Goal: Information Seeking & Learning: Learn about a topic

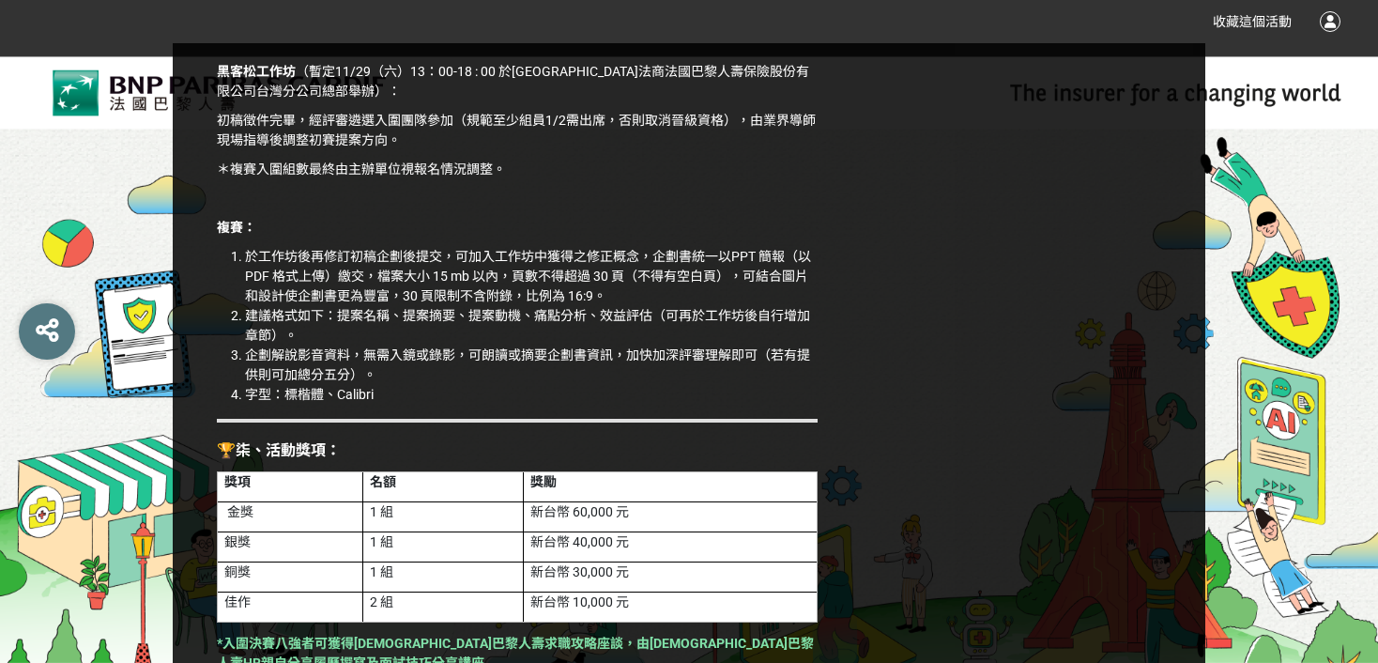
scroll to position [3004, 0]
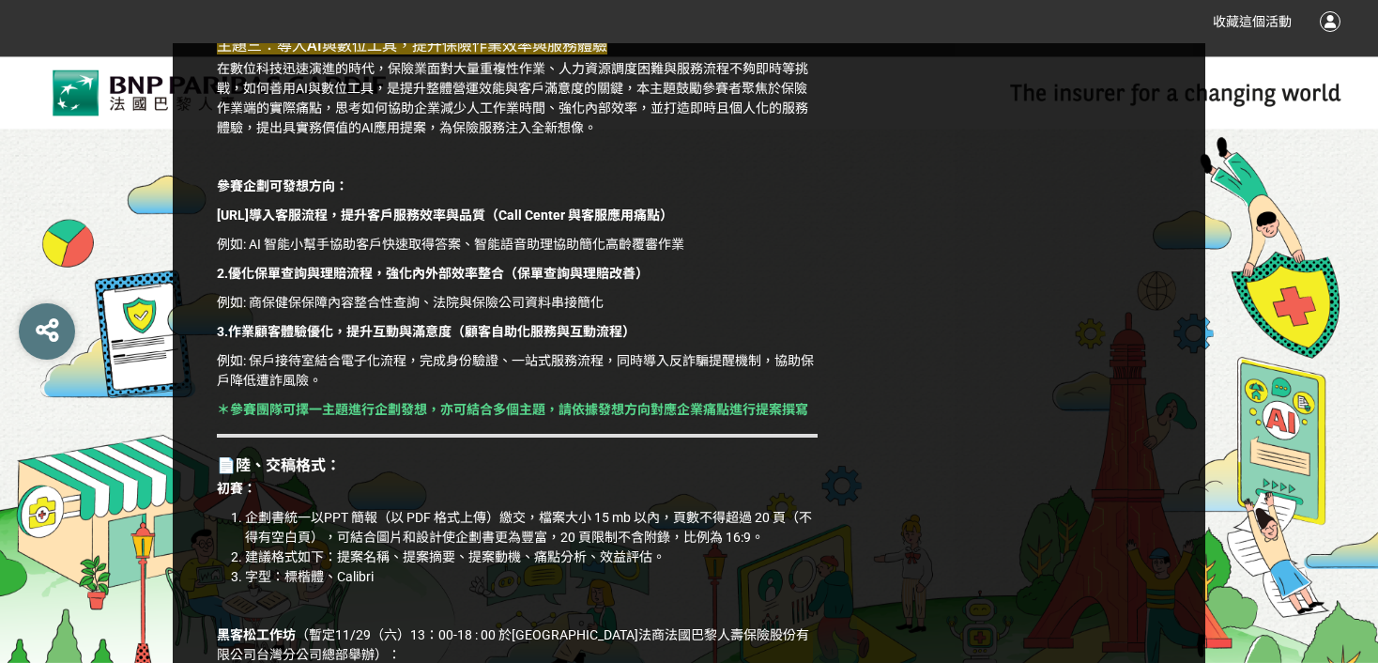
scroll to position [2441, 0]
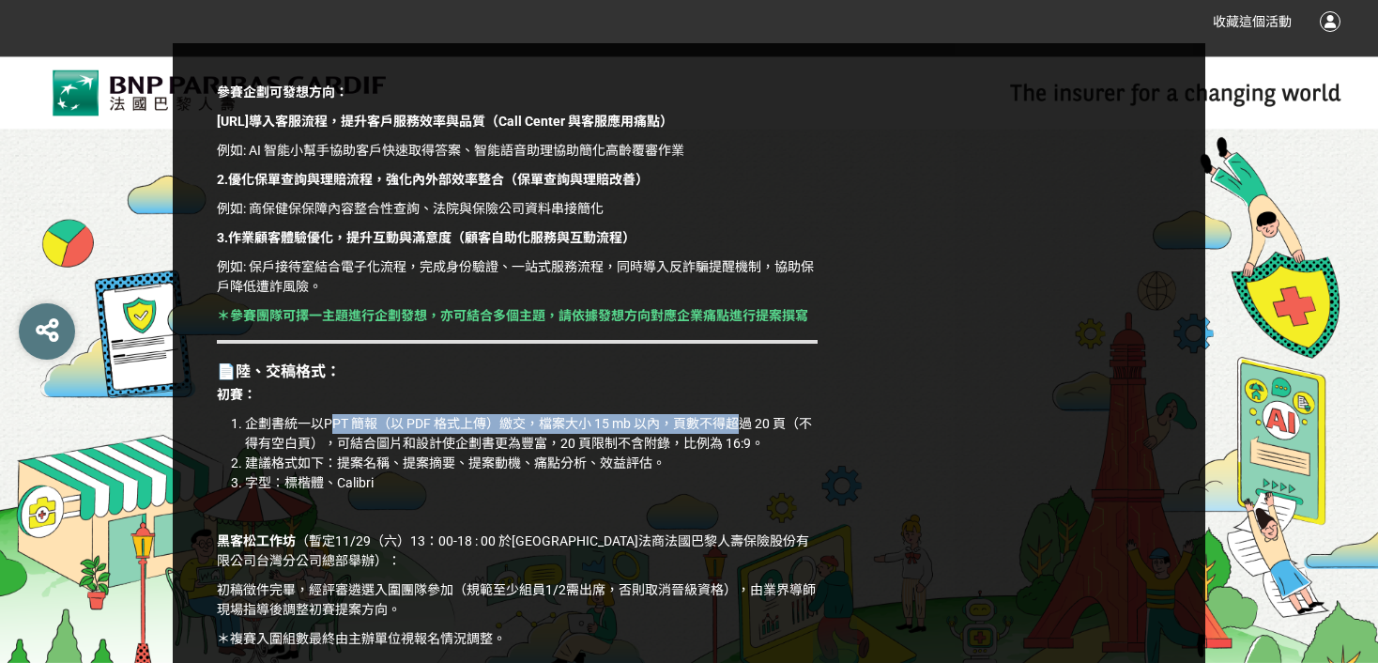
drag, startPoint x: 332, startPoint y: 445, endPoint x: 742, endPoint y: 435, distance: 409.5
click at [742, 435] on li "企劃書統一以PPT 簡報（以 PDF 格式上傳）繳交，檔案大小 15 mb 以內，頁數不得超過 20 頁（不得有空白頁），可結合圖片和設計使企劃書更為豐富，2…" at bounding box center [531, 433] width 573 height 39
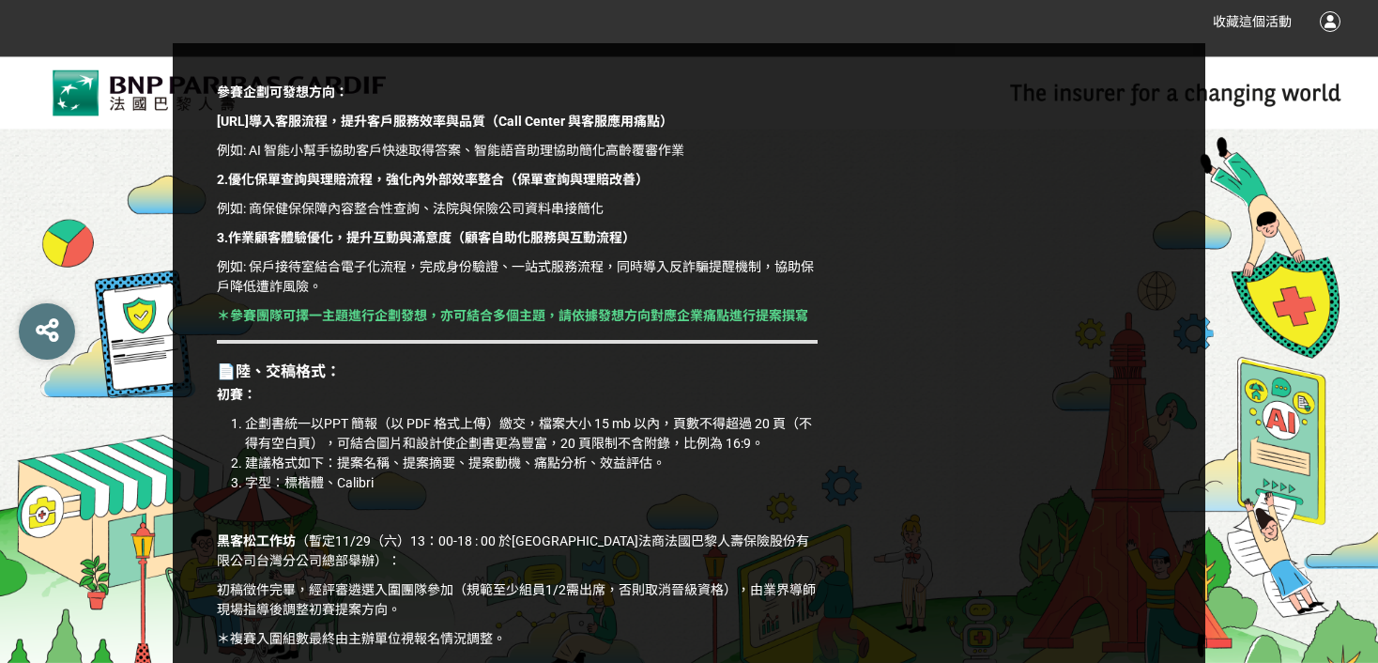
drag, startPoint x: 370, startPoint y: 463, endPoint x: 622, endPoint y: 456, distance: 252.6
click at [622, 453] on li "企劃書統一以PPT 簡報（以 PDF 格式上傳）繳交，檔案大小 15 mb 以內，頁數不得超過 20 頁（不得有空白頁），可結合圖片和設計使企劃書更為豐富，2…" at bounding box center [531, 433] width 573 height 39
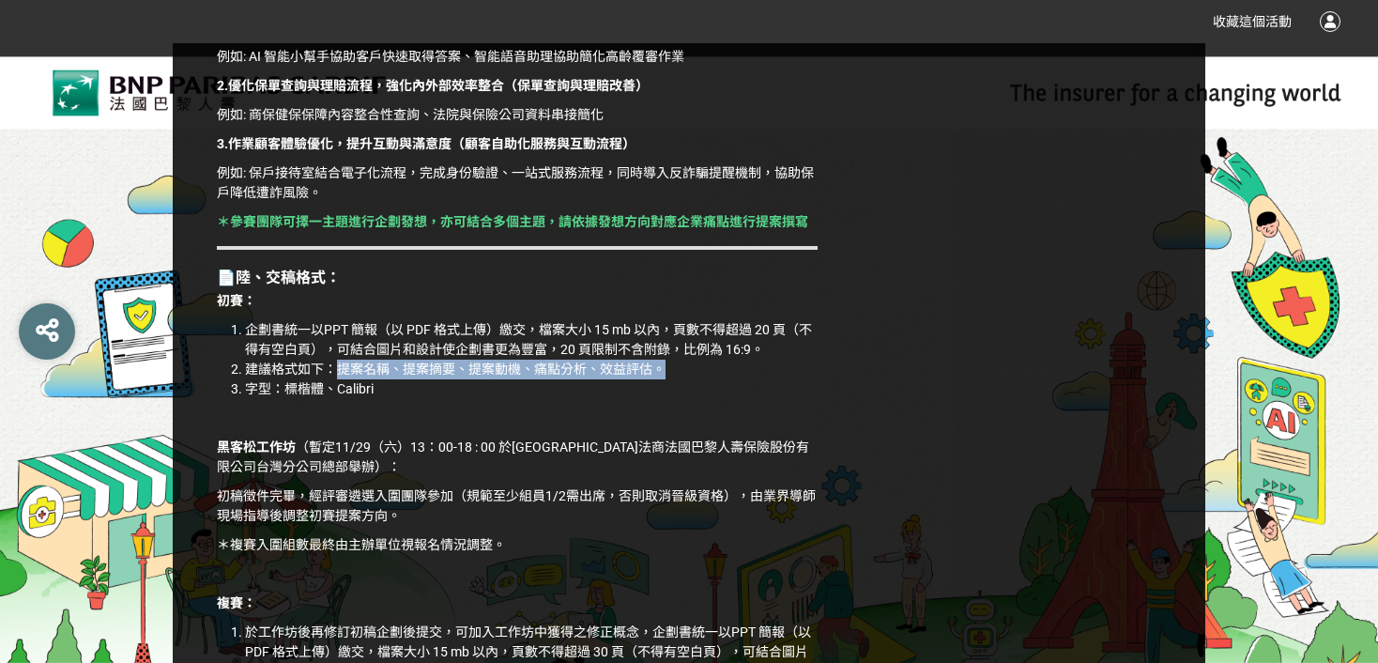
drag, startPoint x: 340, startPoint y: 388, endPoint x: 677, endPoint y: 392, distance: 337.1
click at [677, 379] on li "建議格式如下：提案名稱、提案摘要、提案動機、痛點分析、效益評估。" at bounding box center [531, 370] width 573 height 20
copy li "提案名稱、提案摘要、提案動機、痛點分析、效益評估。"
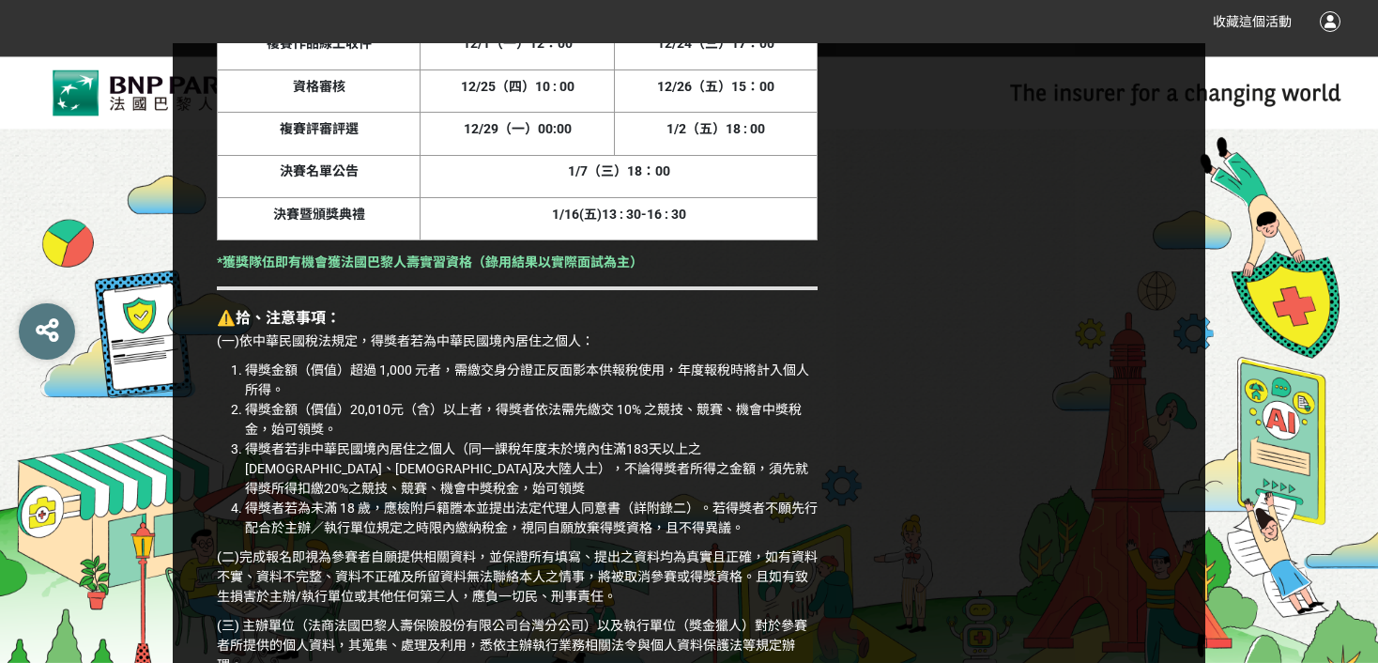
scroll to position [4788, 0]
